Goal: Task Accomplishment & Management: Use online tool/utility

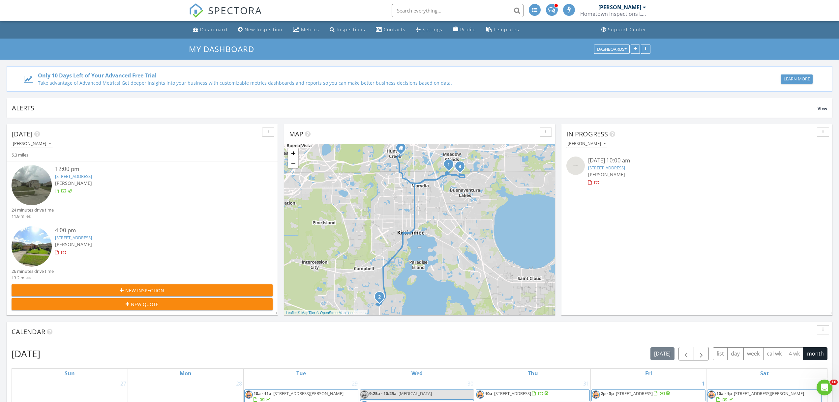
scroll to position [56, 0]
click at [125, 244] on div "4:00 pm 3197 Fairfield Dr, Kissimmee, FL 34743 Matthew Rosenblatt" at bounding box center [153, 245] width 196 height 42
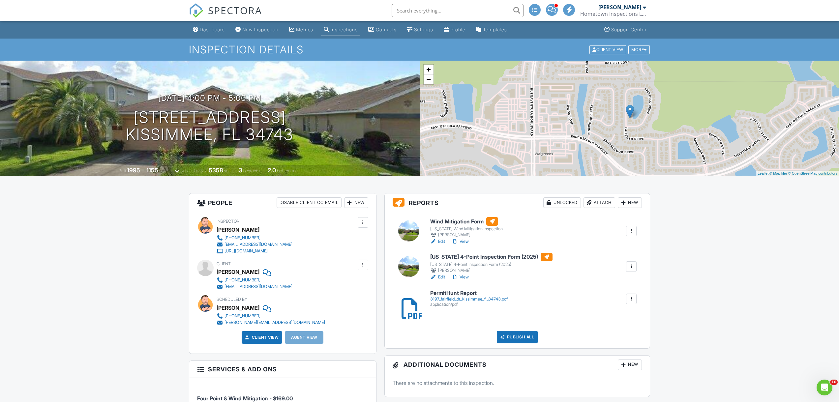
click at [501, 337] on div at bounding box center [502, 337] width 7 height 7
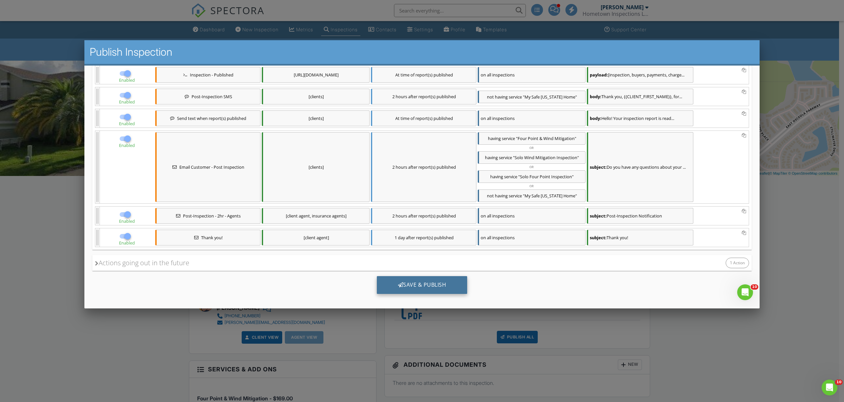
scroll to position [171, 0]
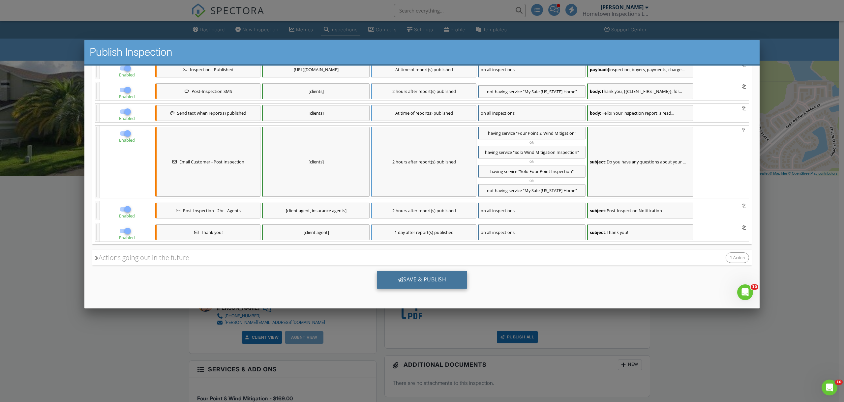
click at [425, 286] on div "Save & Publish" at bounding box center [422, 280] width 91 height 18
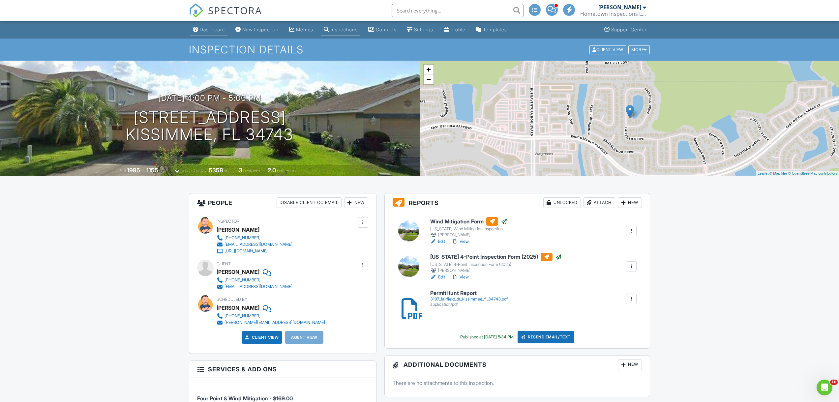
click at [214, 33] on link "Dashboard" at bounding box center [208, 30] width 37 height 12
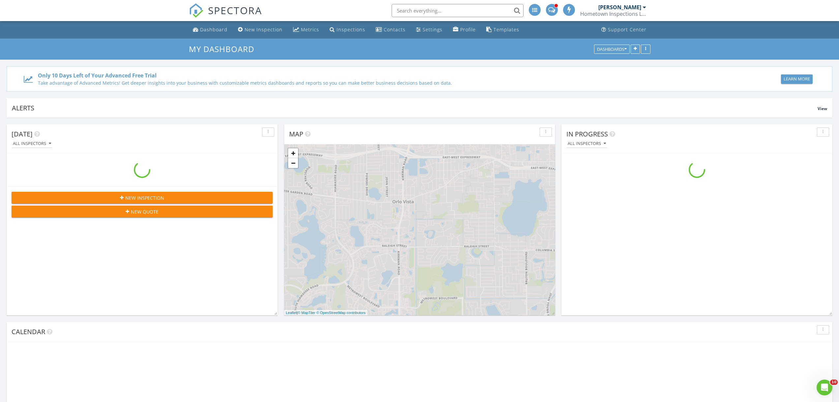
scroll to position [792, 849]
